Goal: Information Seeking & Learning: Learn about a topic

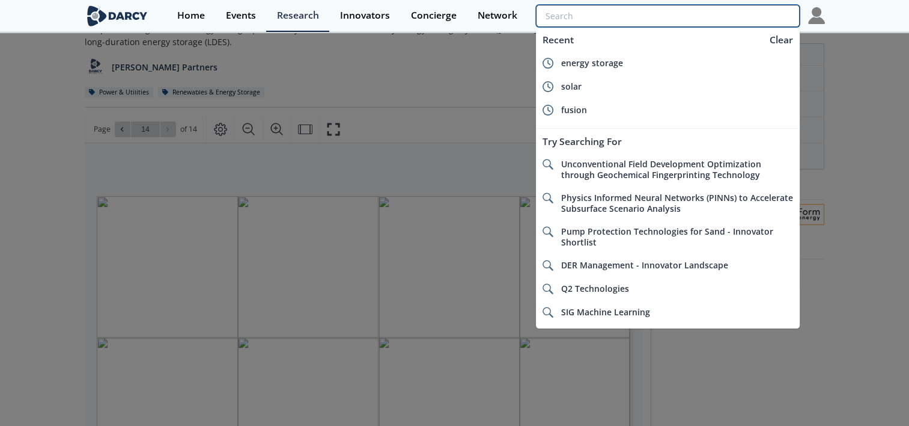
click at [730, 13] on input "search" at bounding box center [667, 16] width 263 height 22
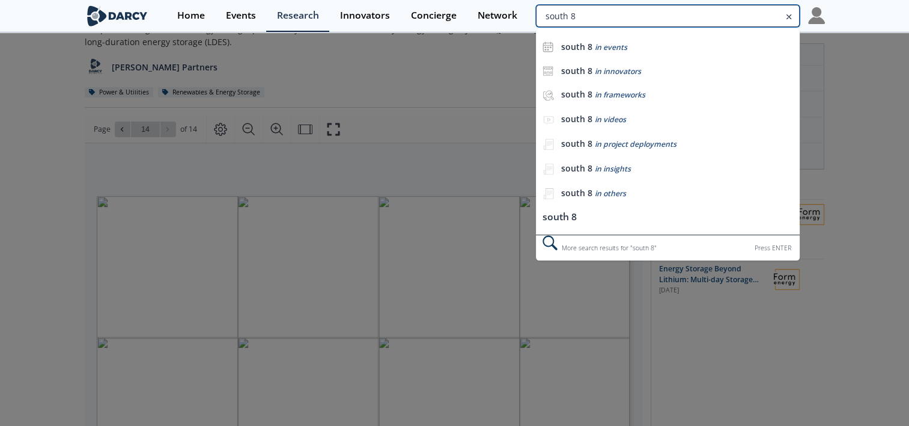
type input "south 8"
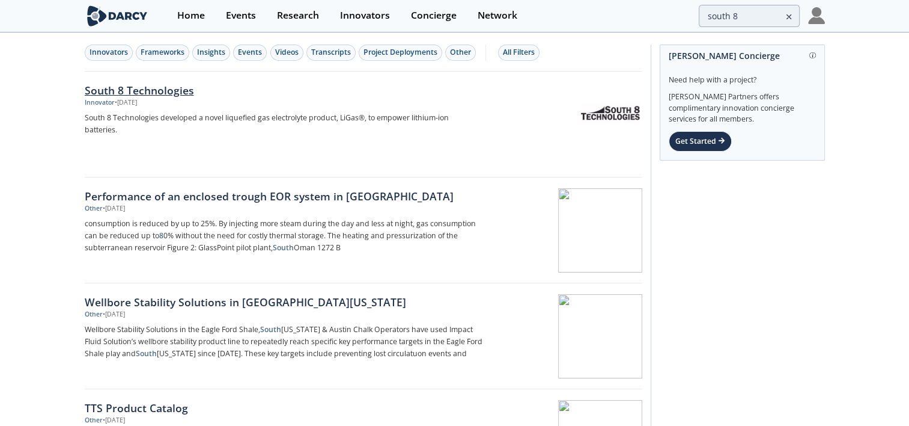
click at [120, 89] on div "South 8 Technologies" at bounding box center [284, 90] width 398 height 16
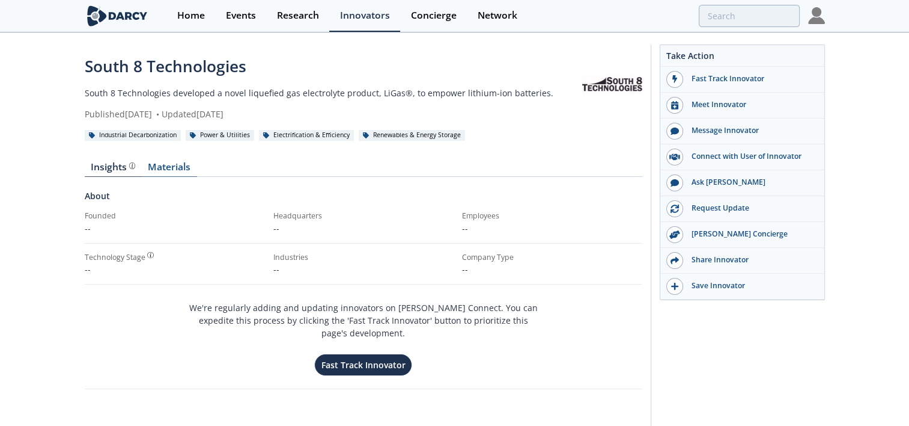
click at [177, 162] on link "Materials" at bounding box center [169, 169] width 55 height 14
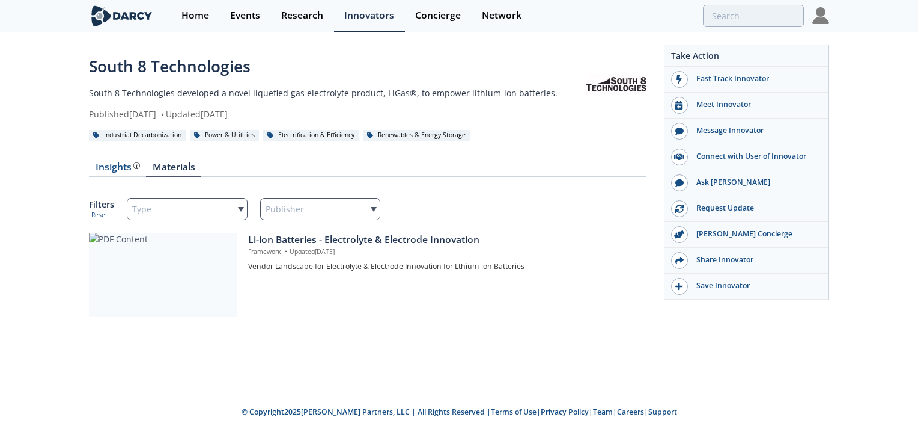
click at [161, 269] on div at bounding box center [163, 275] width 148 height 84
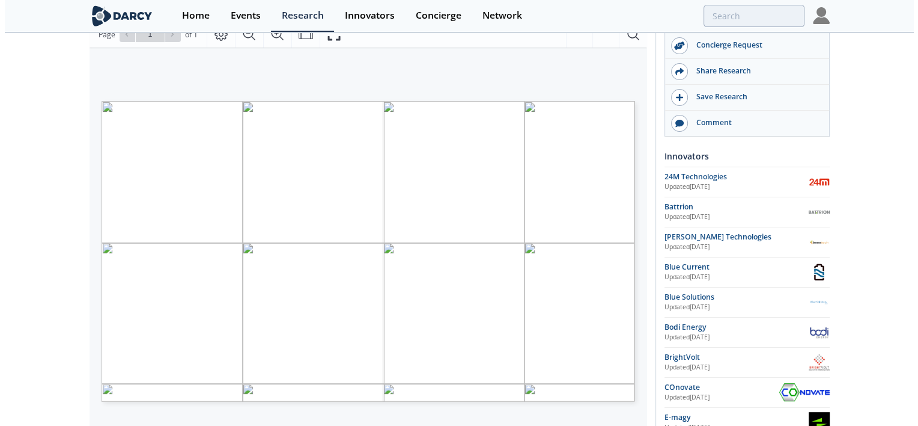
scroll to position [135, 0]
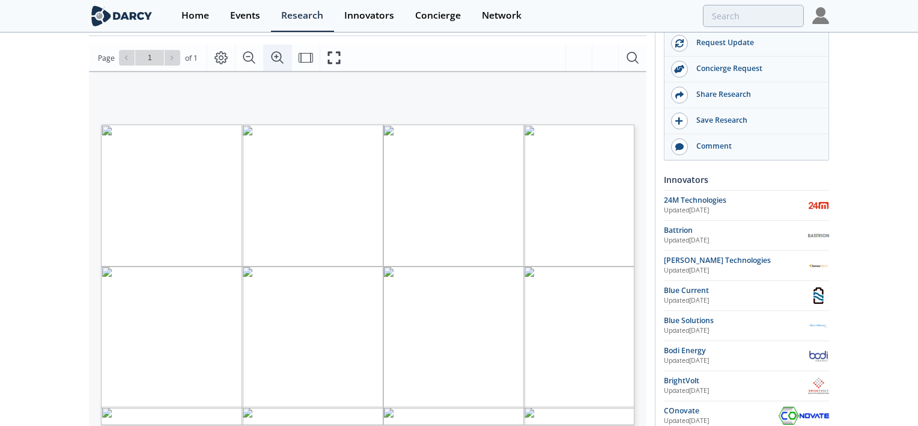
click at [274, 58] on icon "Zoom In" at bounding box center [277, 57] width 14 height 14
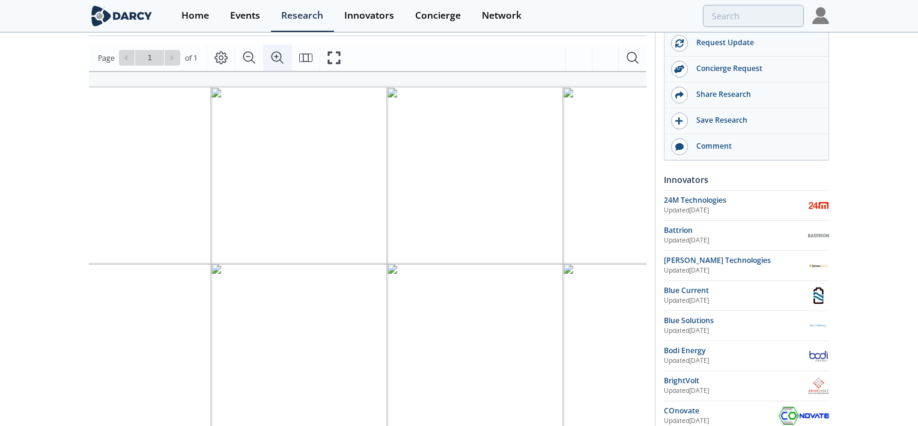
click at [274, 58] on icon "Zoom In" at bounding box center [277, 57] width 14 height 14
drag, startPoint x: 414, startPoint y: 422, endPoint x: 330, endPoint y: 419, distance: 83.6
click at [555, 44] on div "Page Go to Page 1 of 1 1 / 1" at bounding box center [368, 57] width 558 height 26
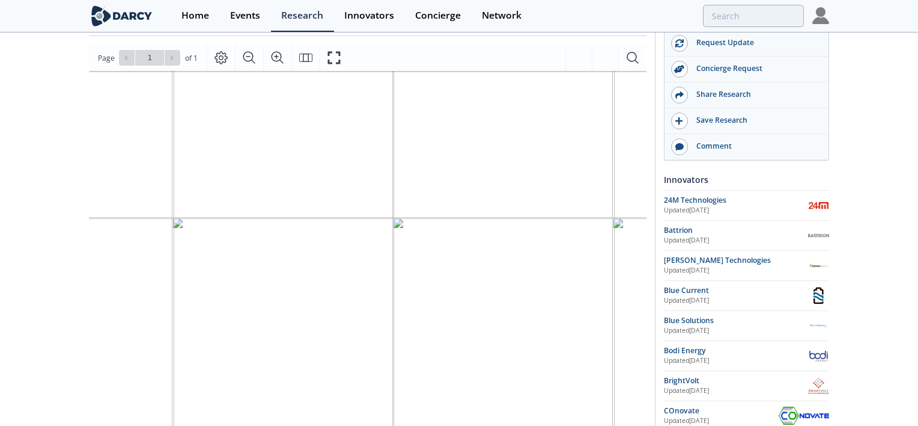
scroll to position [0, 149]
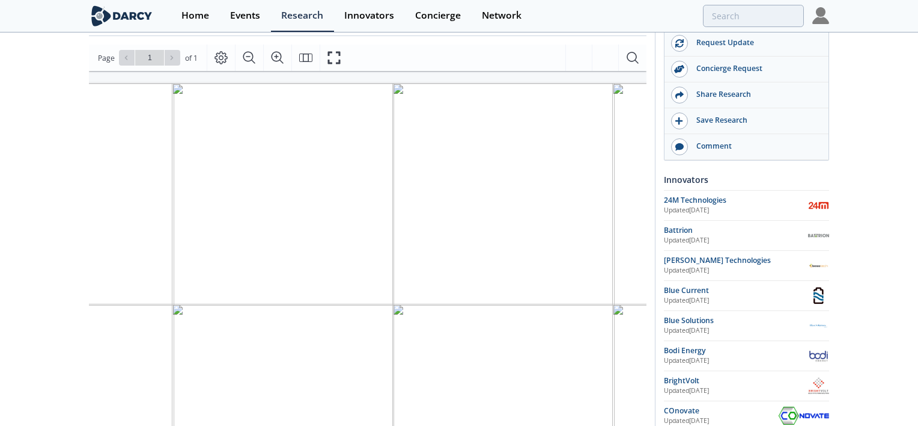
click at [248, 55] on icon "Zoom Out" at bounding box center [249, 57] width 14 height 14
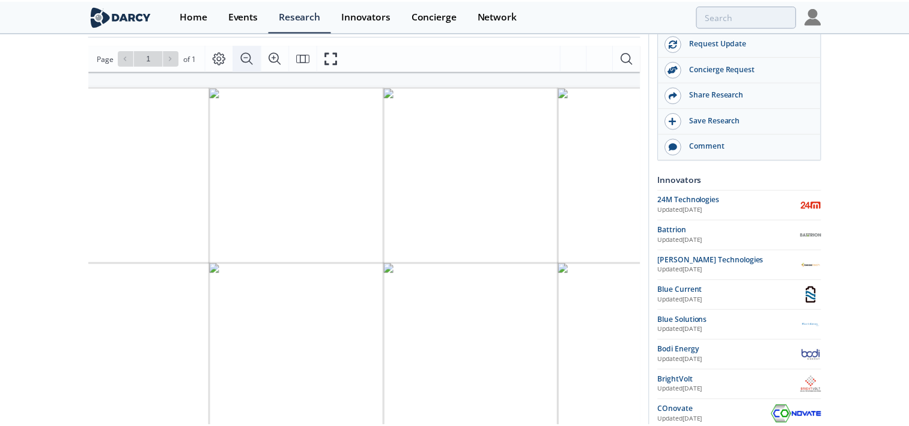
scroll to position [0, 0]
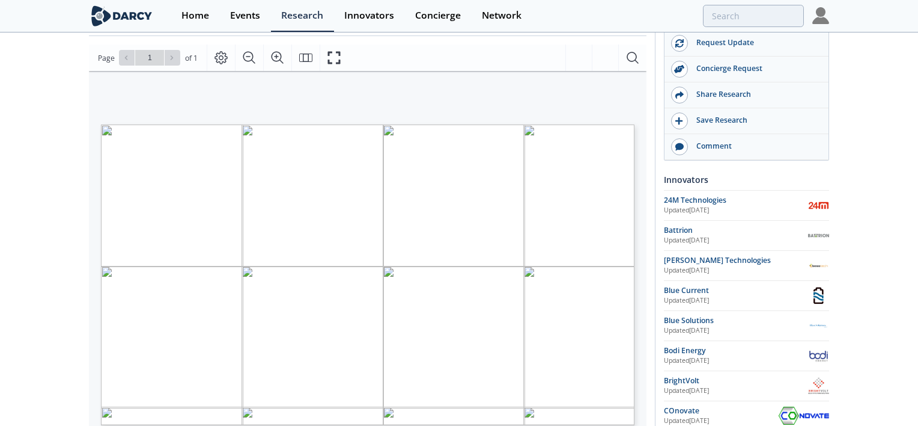
click at [533, 144] on span "here" at bounding box center [532, 146] width 13 height 5
click at [527, 144] on span "here" at bounding box center [532, 146] width 13 height 5
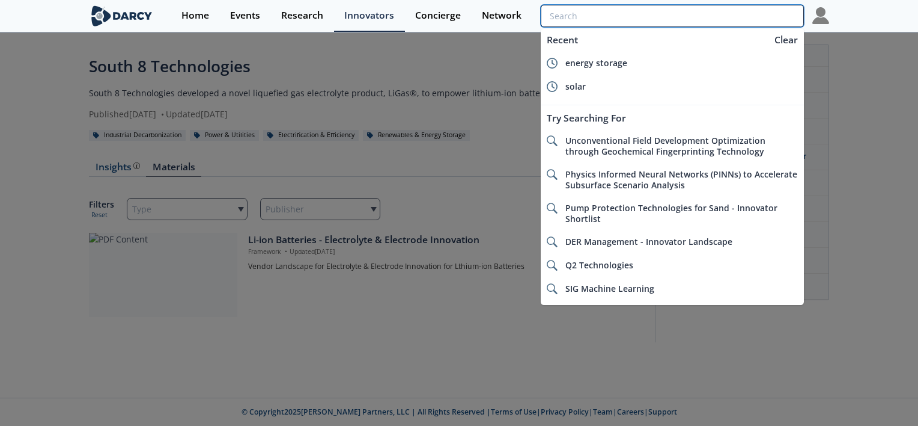
click at [744, 20] on input "search" at bounding box center [672, 16] width 263 height 22
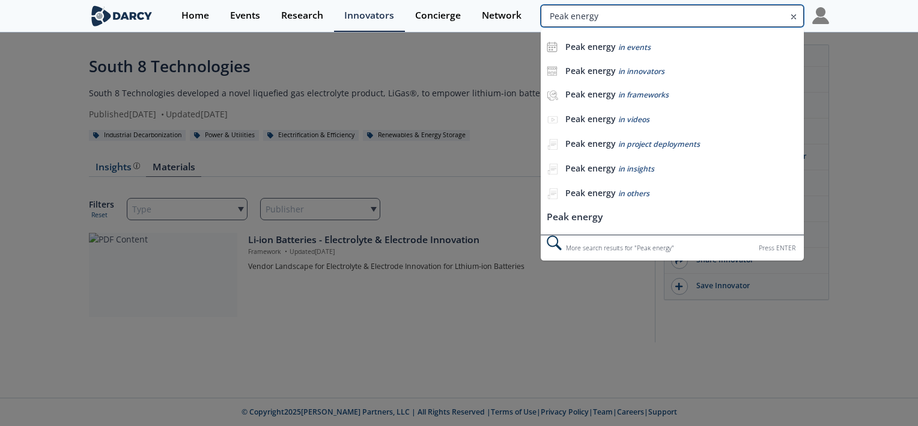
type input "Peak energy"
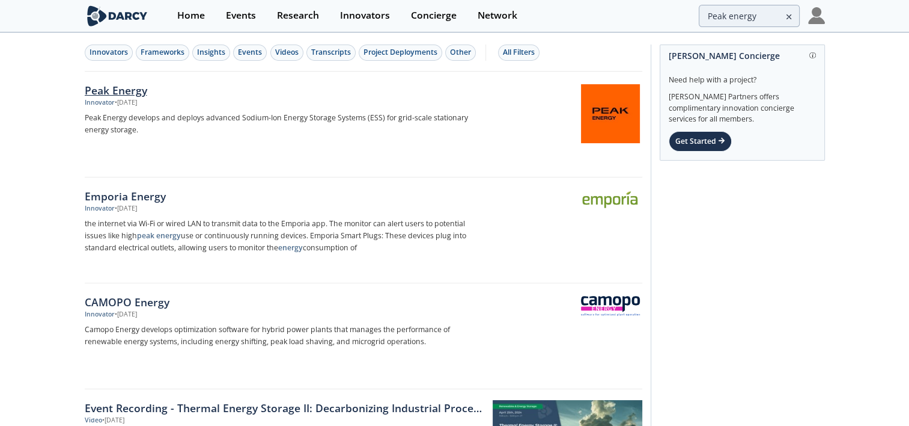
click at [133, 91] on div "Peak Energy" at bounding box center [284, 90] width 398 height 16
